Goal: Task Accomplishment & Management: Manage account settings

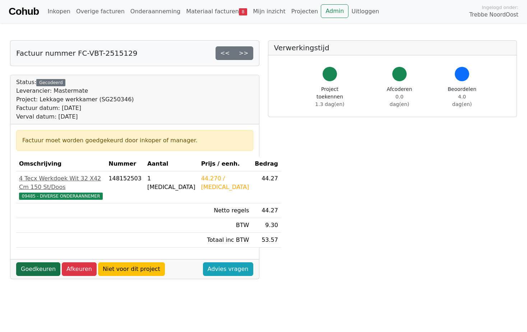
click at [37, 274] on link "Goedkeuren" at bounding box center [38, 269] width 44 height 14
click at [35, 62] on link "Goedkeuren" at bounding box center [38, 269] width 44 height 14
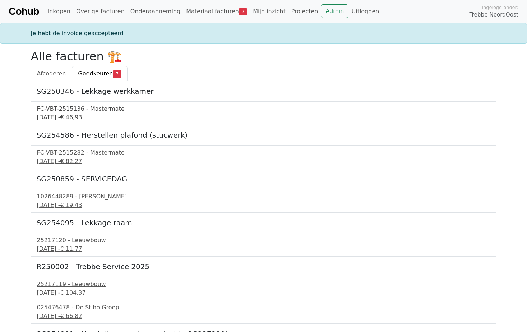
click at [89, 106] on div "FC-VBT-2515136 - Mastermate" at bounding box center [263, 109] width 453 height 9
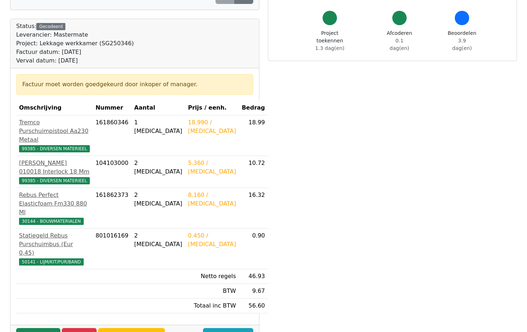
scroll to position [180, 0]
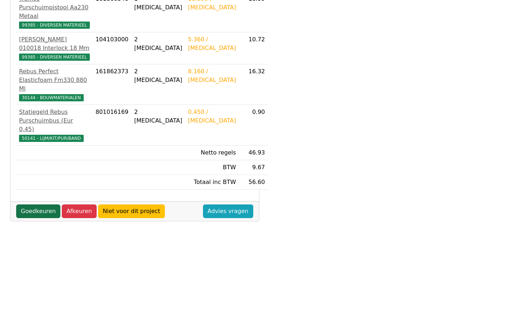
click at [42, 204] on link "Goedkeuren" at bounding box center [38, 211] width 44 height 14
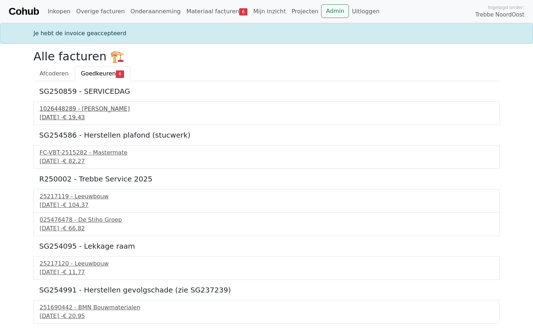
click at [75, 112] on div "1026448289 - Boels Verhuur" at bounding box center [266, 109] width 453 height 9
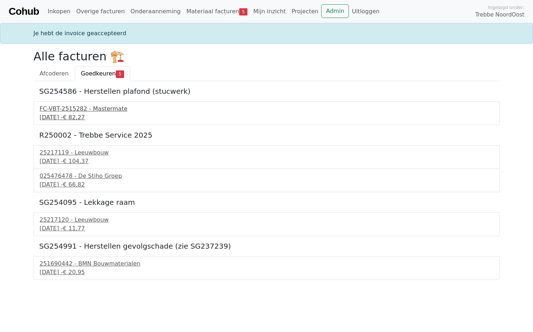
click at [92, 108] on div "FC-VBT-2515282 - Mastermate" at bounding box center [266, 109] width 453 height 9
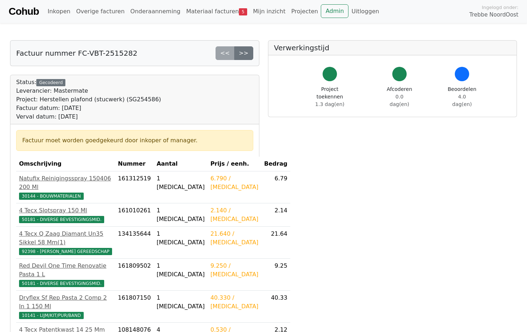
scroll to position [108, 0]
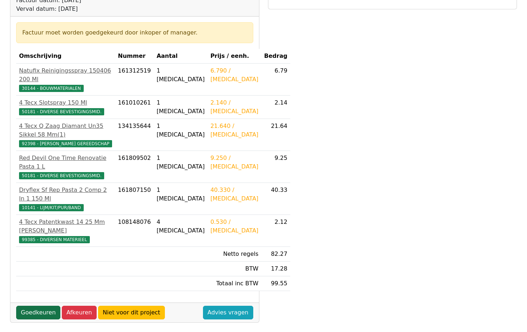
click at [45, 306] on link "Goedkeuren" at bounding box center [38, 313] width 44 height 14
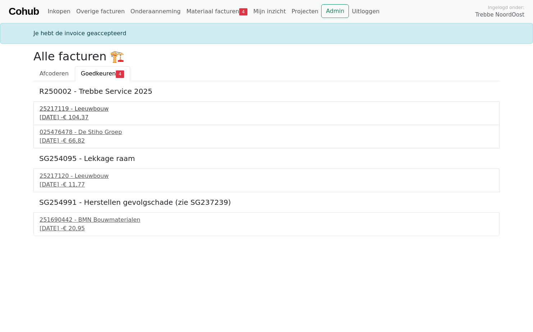
click at [65, 110] on div "25217119 - Leeuwbouw" at bounding box center [266, 109] width 453 height 9
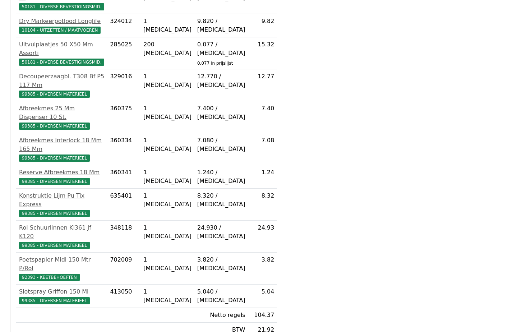
scroll to position [201, 0]
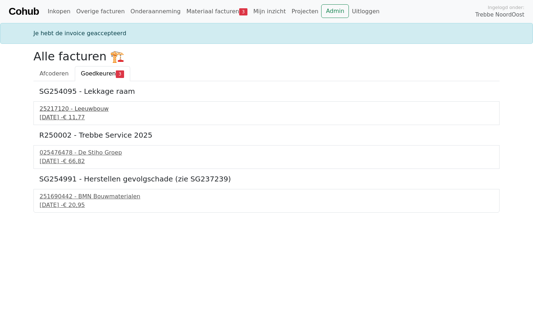
click at [71, 117] on div "25 september 2025 - € 11,77" at bounding box center [266, 117] width 453 height 9
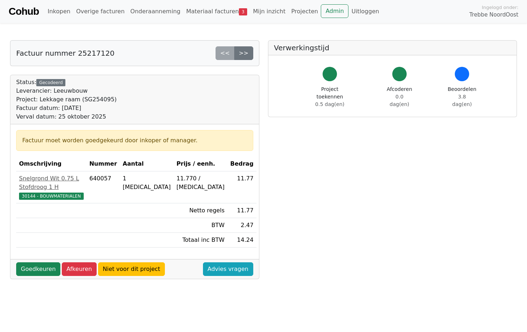
click at [33, 268] on div "Goedkeuren Afkeuren Niet voor dit project Advies vragen" at bounding box center [134, 269] width 249 height 20
click at [33, 263] on link "Goedkeuren" at bounding box center [38, 269] width 44 height 14
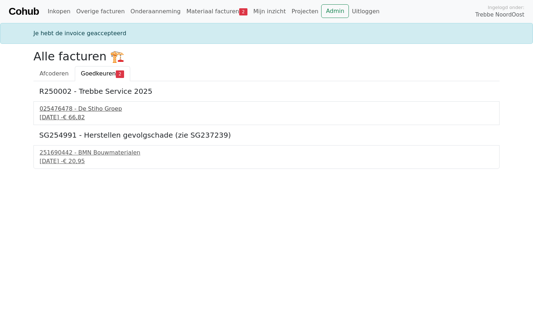
click at [68, 114] on div "[DATE] - € 66,82" at bounding box center [266, 117] width 453 height 9
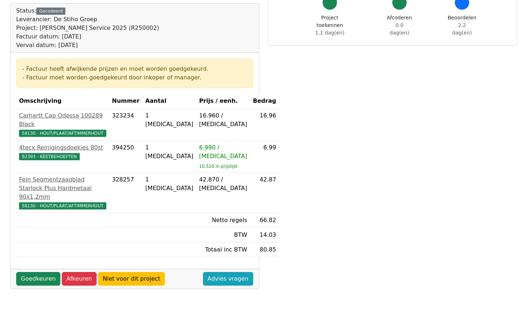
scroll to position [72, 0]
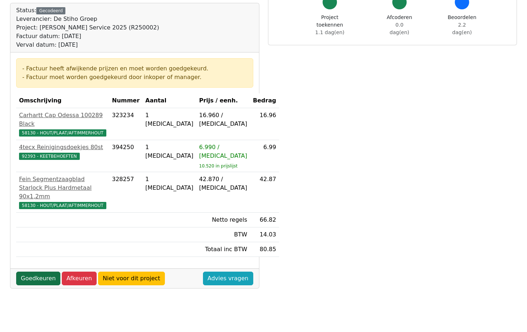
click at [52, 285] on link "Goedkeuren" at bounding box center [38, 279] width 44 height 14
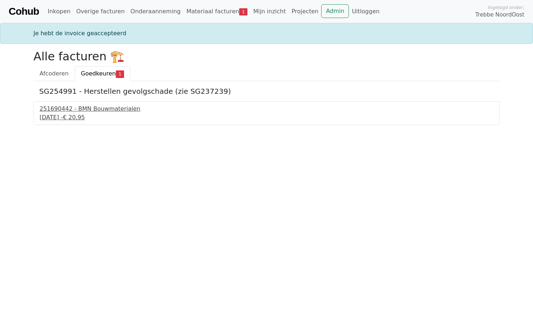
click at [66, 114] on div "26 september 2025 - € 20,95" at bounding box center [266, 117] width 453 height 9
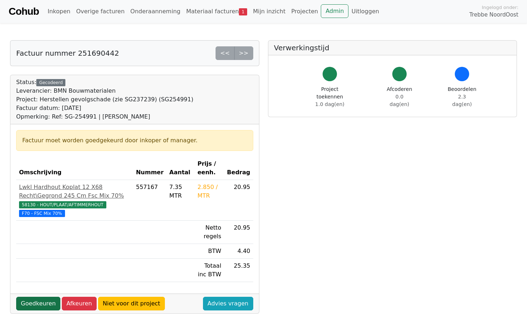
click at [41, 301] on link "Goedkeuren" at bounding box center [38, 304] width 44 height 14
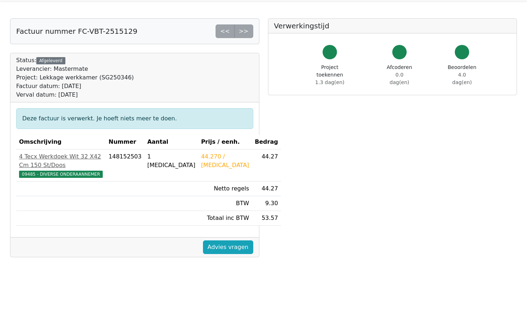
scroll to position [21, 0]
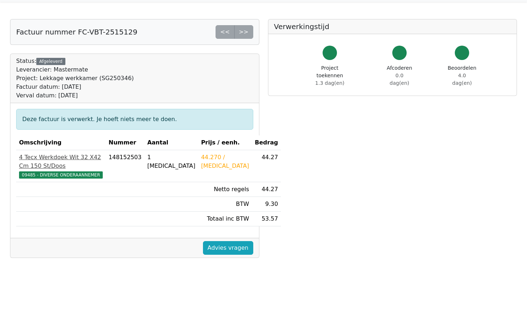
click at [50, 173] on span "09485 - DIVERSE ONDERAANNEMER" at bounding box center [61, 174] width 84 height 7
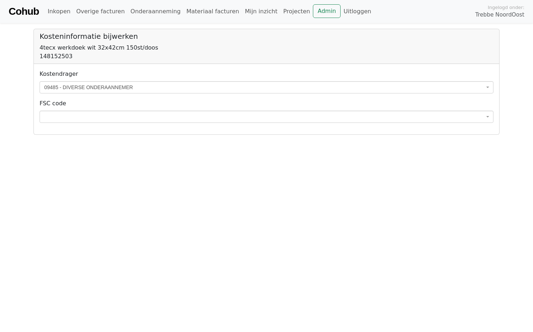
click at [58, 48] on div "4tecx werkdoek wit 32x42cm 150st/doos" at bounding box center [266, 47] width 453 height 9
click at [67, 36] on h5 "Kosteninformatie bijwerken" at bounding box center [266, 36] width 453 height 9
click at [66, 43] on div "4tecx werkdoek wit 32x42cm 150st/doos" at bounding box center [266, 47] width 453 height 9
click at [226, 50] on div "4tecx werkdoek wit 32x42cm 150st/doos" at bounding box center [266, 47] width 453 height 9
